Goal: Task Accomplishment & Management: Complete application form

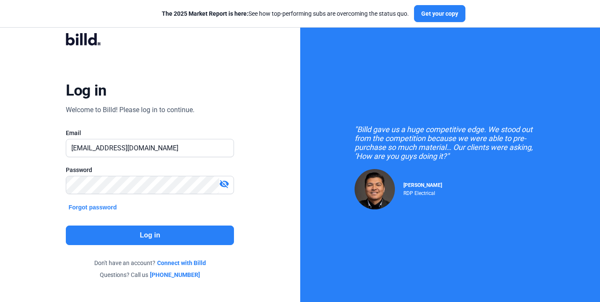
click at [175, 234] on button "Log in" at bounding box center [150, 235] width 168 height 20
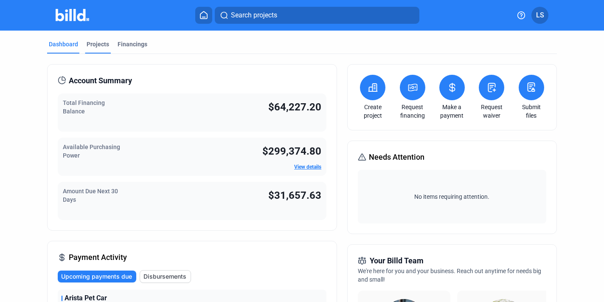
click at [104, 42] on div "Projects" at bounding box center [98, 44] width 22 height 8
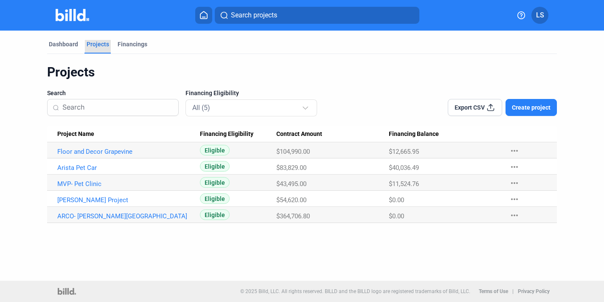
click at [104, 42] on div "Projects" at bounding box center [98, 44] width 22 height 8
click at [92, 183] on link "MVP- Pet Clinic" at bounding box center [124, 184] width 135 height 8
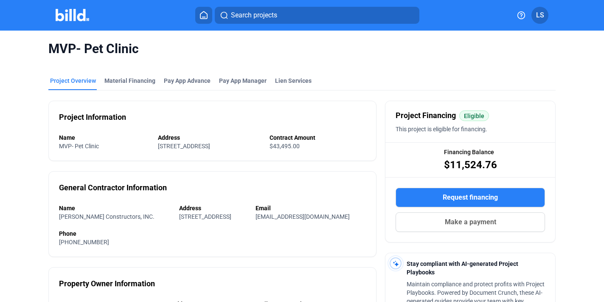
click at [432, 198] on button "Request financing" at bounding box center [470, 198] width 149 height 20
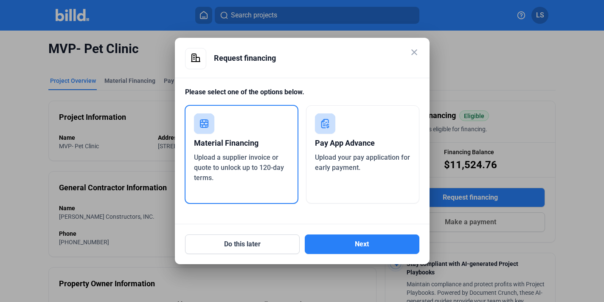
click at [368, 137] on div "Pay App Advance" at bounding box center [363, 143] width 96 height 19
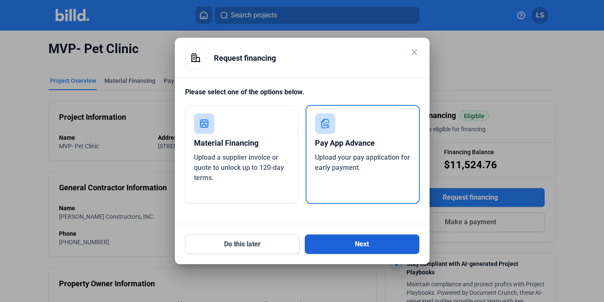
click at [366, 241] on button "Next" at bounding box center [362, 244] width 115 height 20
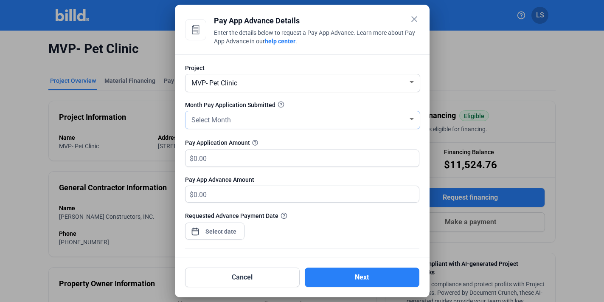
click at [320, 119] on div "Select Month" at bounding box center [299, 119] width 218 height 12
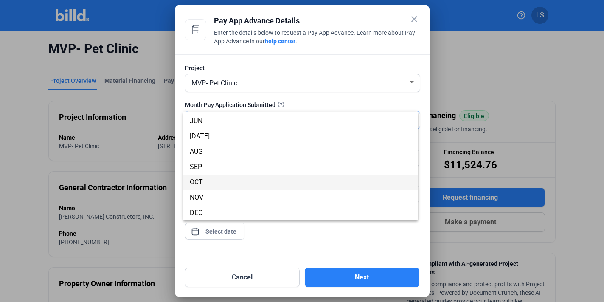
scroll to position [74, 0]
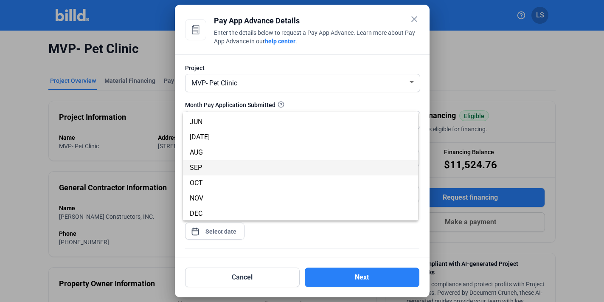
click at [282, 166] on span "SEP" at bounding box center [301, 167] width 222 height 15
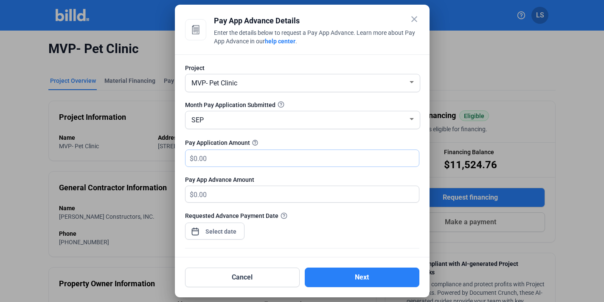
click at [294, 164] on input "text" at bounding box center [302, 158] width 216 height 17
type input "1"
type input "1.00"
type input "11"
type input "11.00"
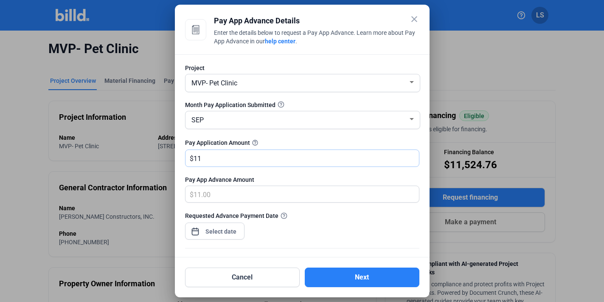
type input "112"
type input "112.00"
type input "1125"
type input "1,125.00"
type input "1,1250"
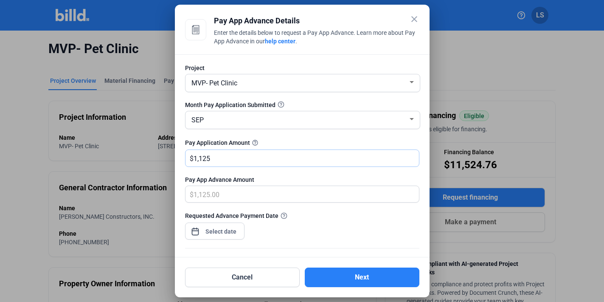
type input "11,250.00"
type input "11,250"
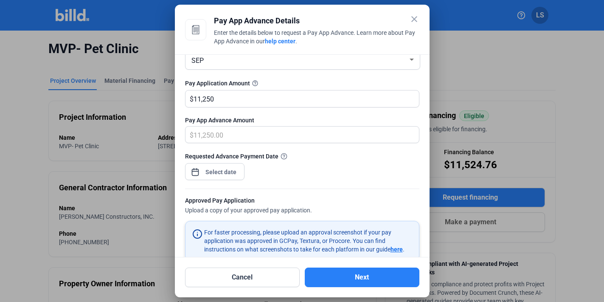
scroll to position [68, 0]
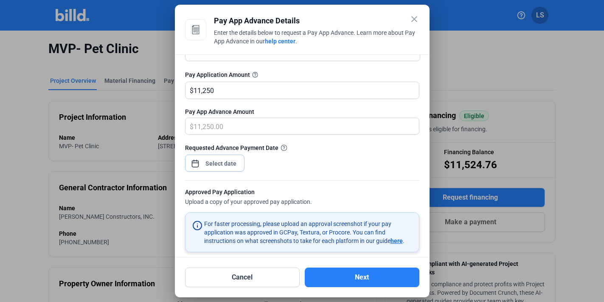
click at [212, 159] on div "close Pay App Advance Details Enter the details below to request a Pay App Adva…" at bounding box center [302, 151] width 604 height 302
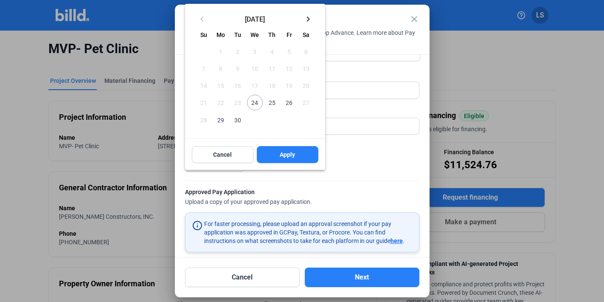
click at [287, 101] on span "26" at bounding box center [288, 102] width 15 height 15
click at [297, 157] on button "Apply" at bounding box center [288, 154] width 62 height 17
type input "[DATE]"
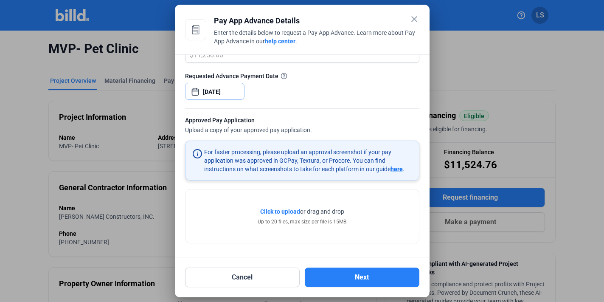
scroll to position [138, 0]
click at [281, 211] on span "Click to upload" at bounding box center [280, 212] width 40 height 7
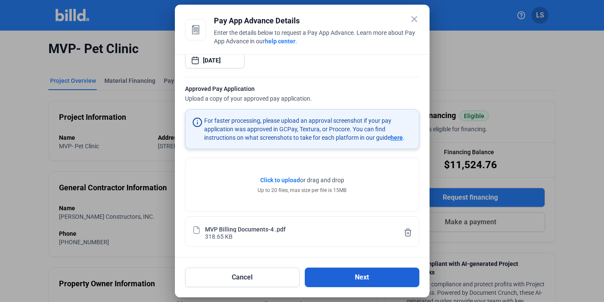
click at [376, 274] on button "Next" at bounding box center [362, 277] width 115 height 20
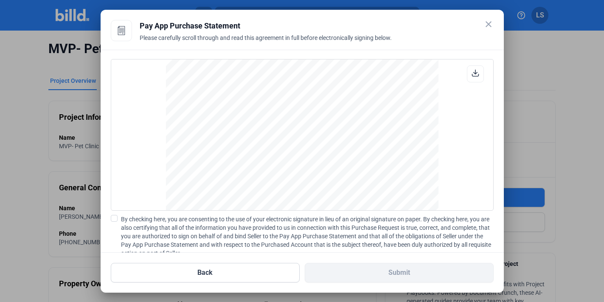
scroll to position [1483, 0]
click at [118, 216] on label "By checking here, you are consenting to the use of your electronic signature in…" at bounding box center [302, 236] width 383 height 42
click at [0, 0] on input "By checking here, you are consenting to the use of your electronic signature in…" at bounding box center [0, 0] width 0 height 0
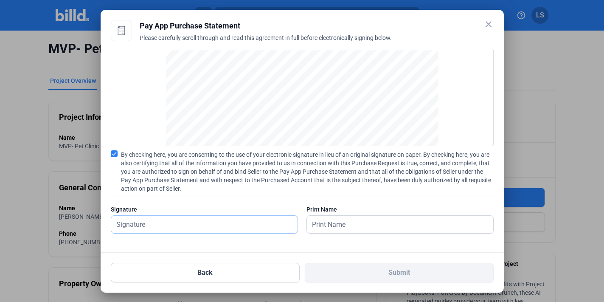
click at [165, 222] on input "text" at bounding box center [199, 224] width 177 height 17
type input "[PERSON_NAME] [PERSON_NAME]"
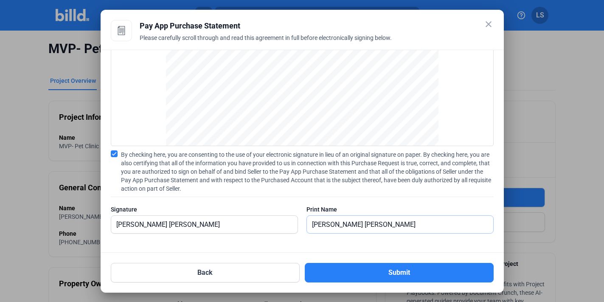
type input "[PERSON_NAME] [PERSON_NAME]"
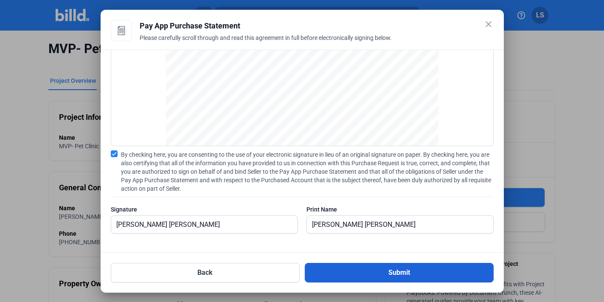
click at [359, 276] on button "Submit" at bounding box center [399, 273] width 189 height 20
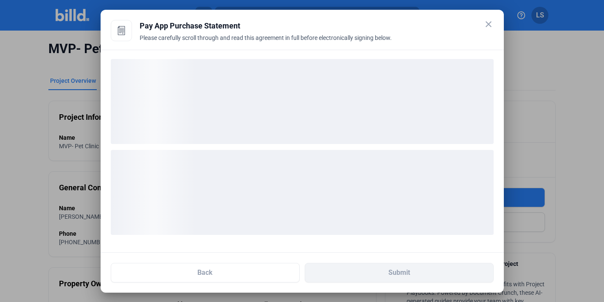
scroll to position [0, 0]
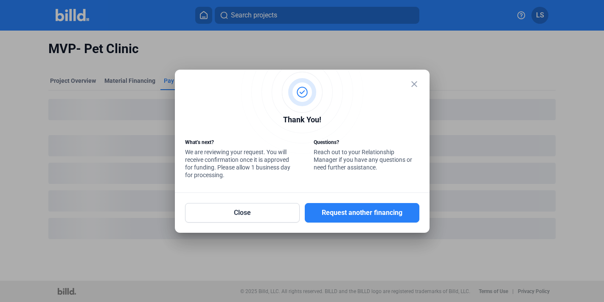
click at [414, 81] on mat-icon "close" at bounding box center [414, 84] width 10 height 10
